Goal: Download file/media

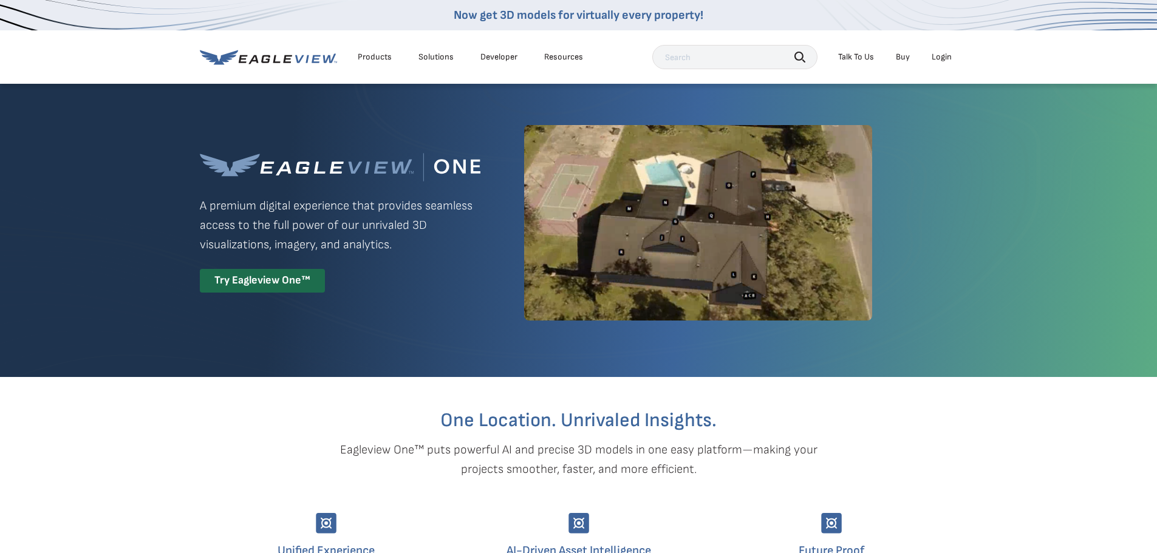
click at [934, 58] on div "Login" at bounding box center [942, 57] width 20 height 11
click at [946, 57] on div "Login" at bounding box center [942, 57] width 20 height 11
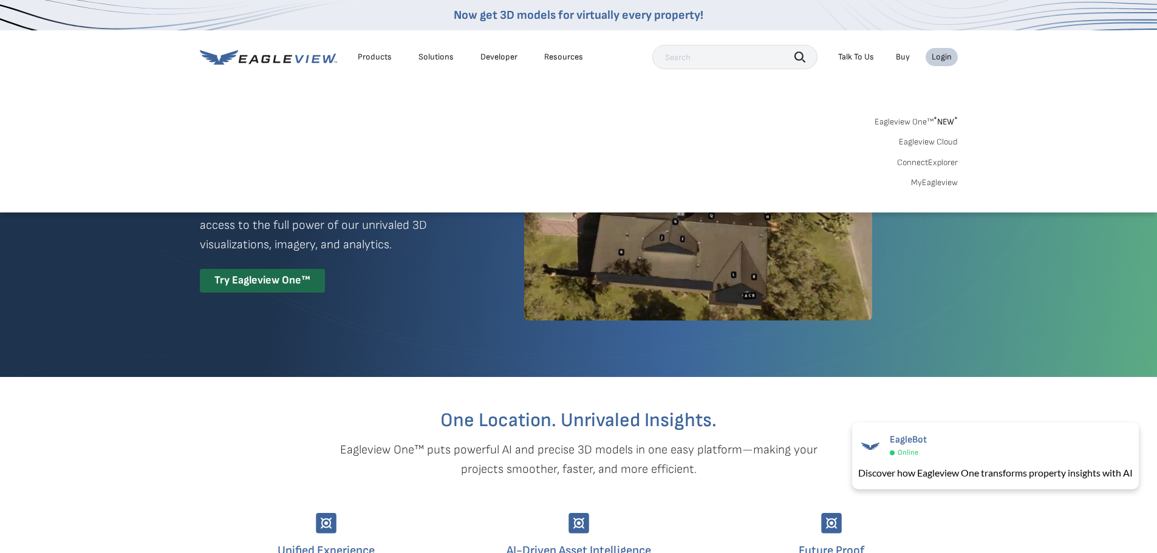
click at [940, 182] on link "MyEagleview" at bounding box center [934, 182] width 47 height 11
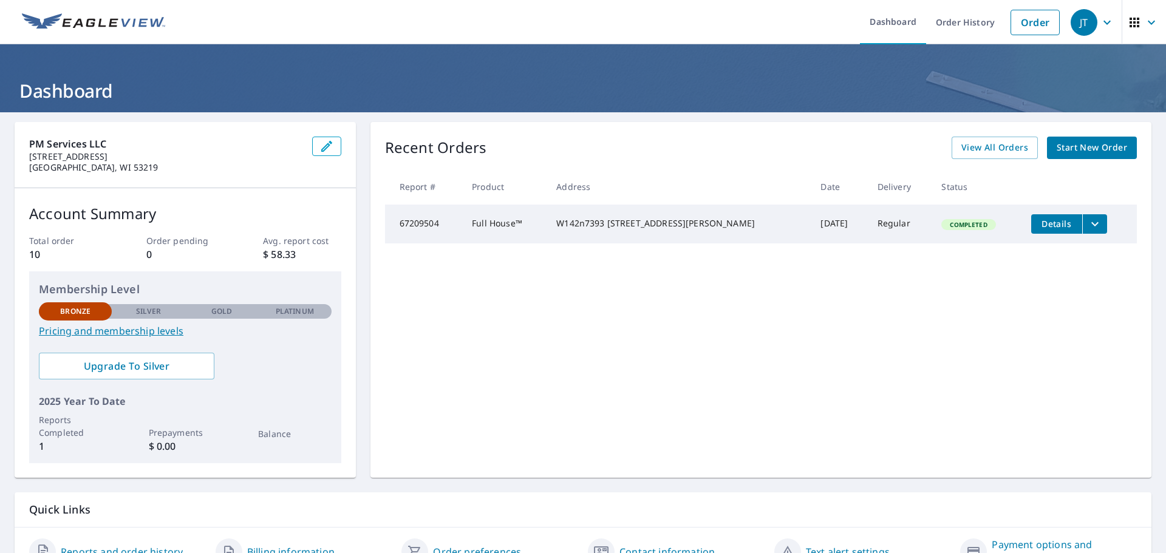
click at [1092, 223] on icon "filesDropdownBtn-67209504" at bounding box center [1095, 224] width 7 height 4
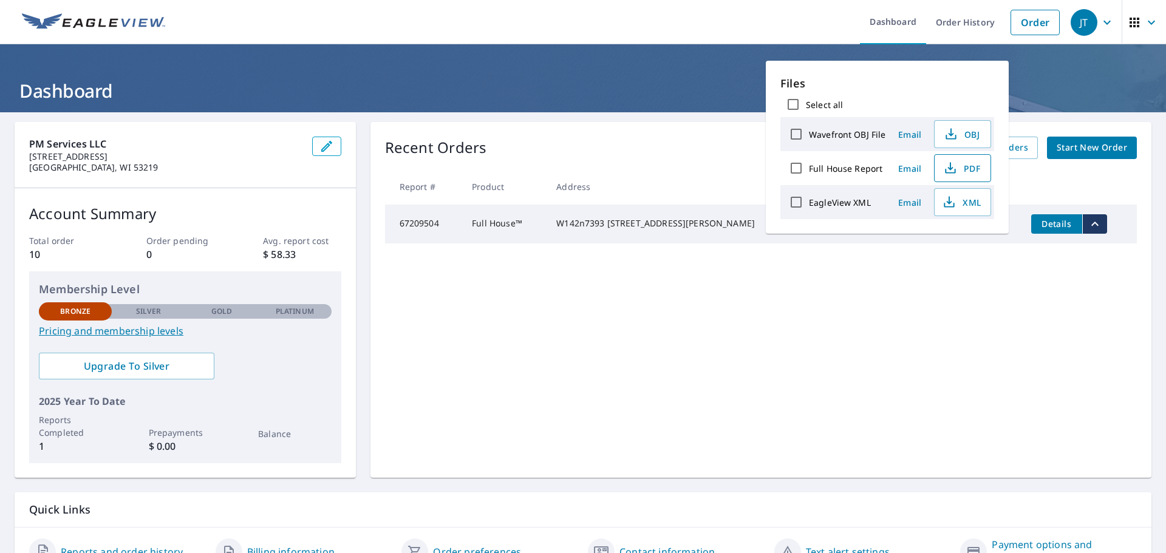
click at [970, 170] on span "PDF" at bounding box center [961, 168] width 39 height 15
